Goal: Task Accomplishment & Management: Complete application form

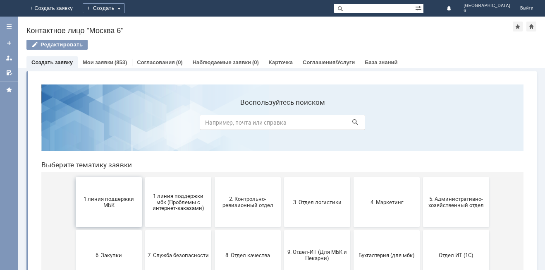
click at [114, 186] on button "1 линия поддержки МБК" at bounding box center [109, 202] width 66 height 50
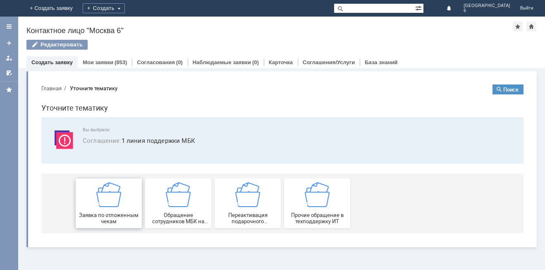
click at [98, 199] on img at bounding box center [108, 194] width 25 height 25
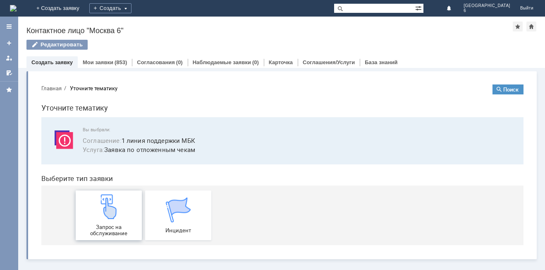
click at [116, 213] on img at bounding box center [108, 206] width 25 height 25
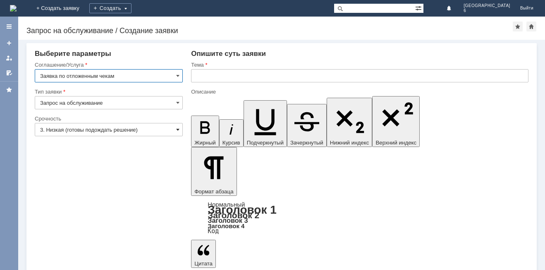
click at [177, 130] on span at bounding box center [177, 129] width 3 height 7
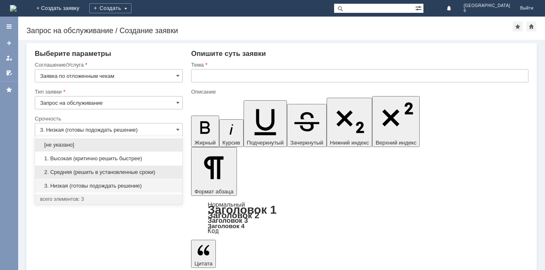
click at [115, 170] on span "2. Средняя (решить в установленные сроки)" at bounding box center [108, 172] width 137 height 7
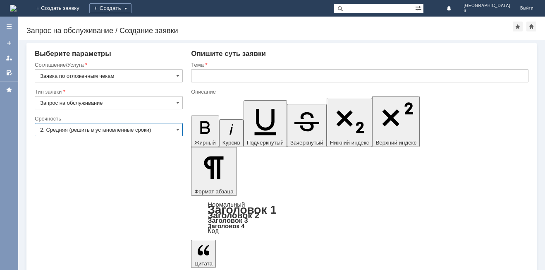
type input "2. Средняя (решить в установленные сроки)"
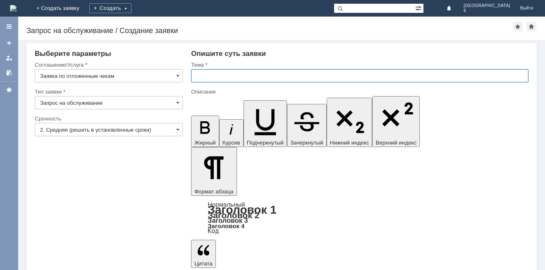
click at [195, 70] on input "text" at bounding box center [359, 75] width 337 height 13
type input "отложенные чеки [DATE]"
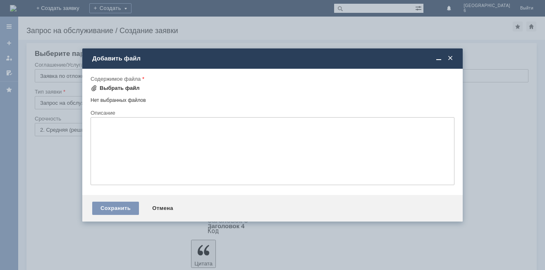
click at [93, 89] on span at bounding box center [94, 88] width 7 height 7
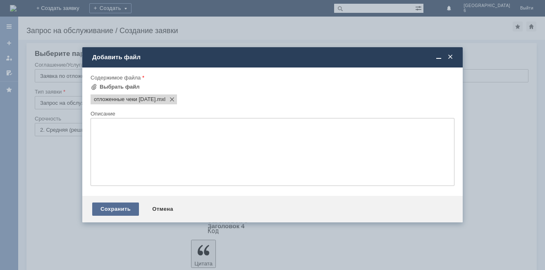
click at [109, 206] on div "Сохранить" at bounding box center [115, 208] width 47 height 13
